Goal: Task Accomplishment & Management: Use online tool/utility

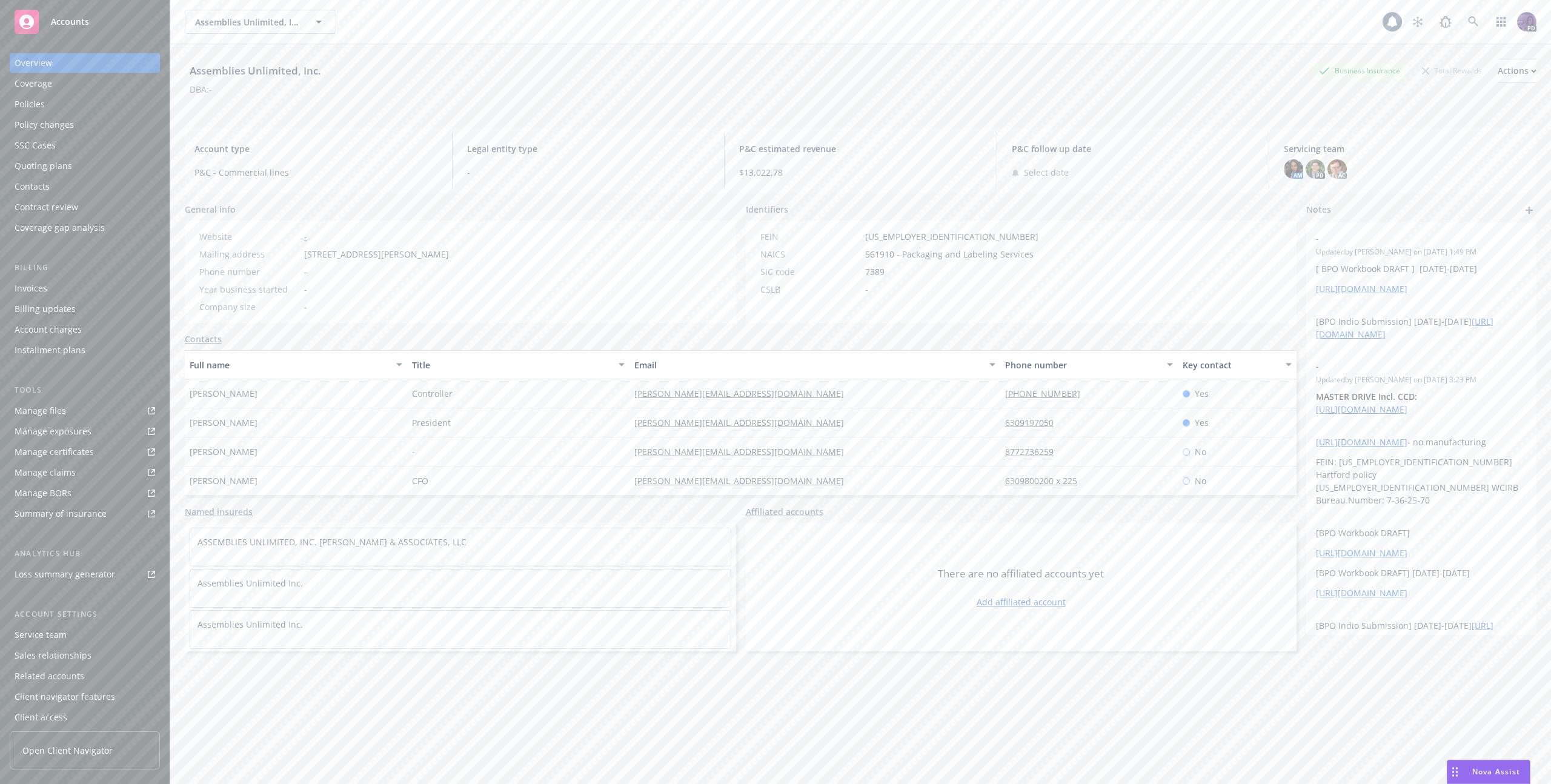
click at [1498, 62] on div "Actions" at bounding box center [1517, 71] width 39 height 23
drag, startPoint x: 1369, startPoint y: 158, endPoint x: 1362, endPoint y: 158, distance: 7.0
click at [1369, 158] on link "Copy logging email" at bounding box center [1436, 152] width 199 height 24
